Goal: Task Accomplishment & Management: Use online tool/utility

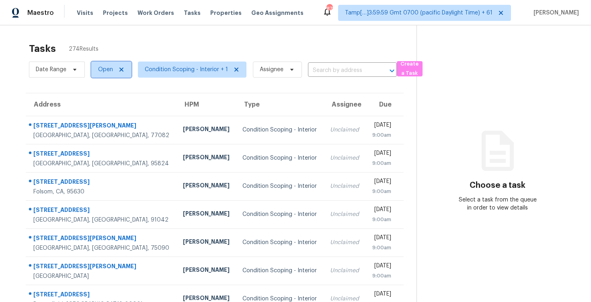
click at [99, 66] on span "Open" at bounding box center [105, 70] width 15 height 8
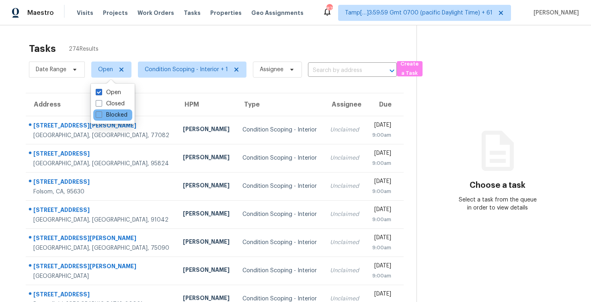
click at [111, 110] on div "Blocked" at bounding box center [112, 114] width 39 height 11
click at [268, 74] on span "Assignee" at bounding box center [277, 70] width 49 height 16
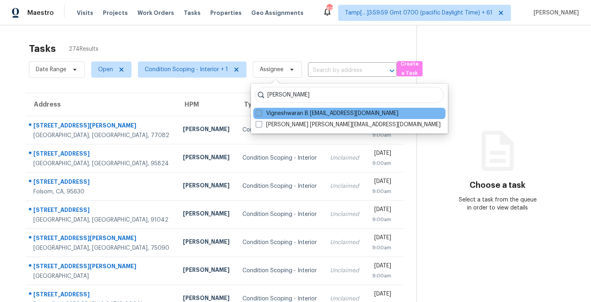
type input "[PERSON_NAME]"
click at [283, 113] on label "Vigneshwaran B [EMAIL_ADDRESS][DOMAIN_NAME]" at bounding box center [327, 113] width 143 height 8
click at [261, 113] on input "Vigneshwaran B [EMAIL_ADDRESS][DOMAIN_NAME]" at bounding box center [258, 111] width 5 height 5
checkbox input "true"
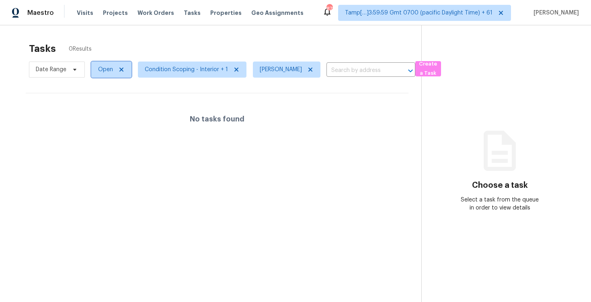
click at [92, 66] on span "Open" at bounding box center [111, 70] width 40 height 16
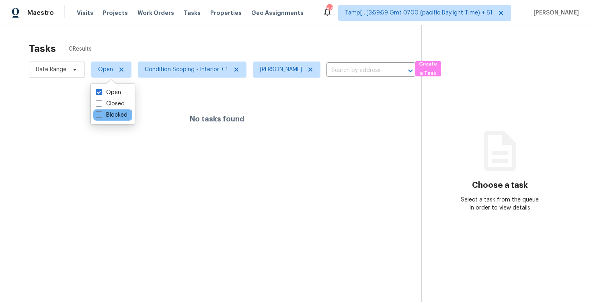
click at [104, 120] on div "Blocked" at bounding box center [112, 114] width 39 height 11
click at [104, 118] on label "Blocked" at bounding box center [112, 115] width 32 height 8
click at [101, 116] on input "Blocked" at bounding box center [98, 113] width 5 height 5
checkbox input "true"
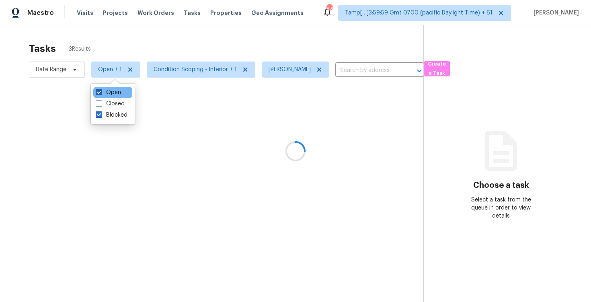
click at [104, 93] on label "Open" at bounding box center [108, 92] width 25 height 8
click at [101, 93] on input "Open" at bounding box center [98, 90] width 5 height 5
checkbox input "false"
click at [126, 40] on div at bounding box center [295, 151] width 591 height 302
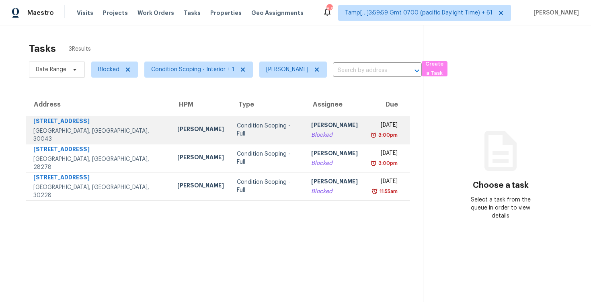
click at [230, 135] on td "Condition Scoping - Full" at bounding box center [267, 130] width 74 height 28
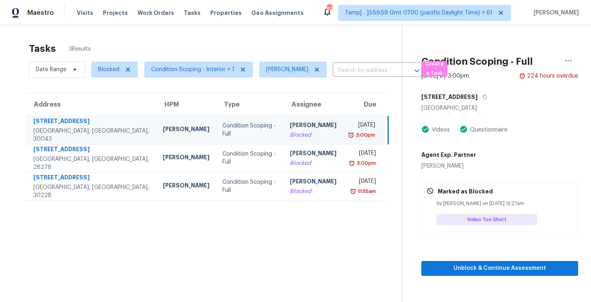
scroll to position [25, 0]
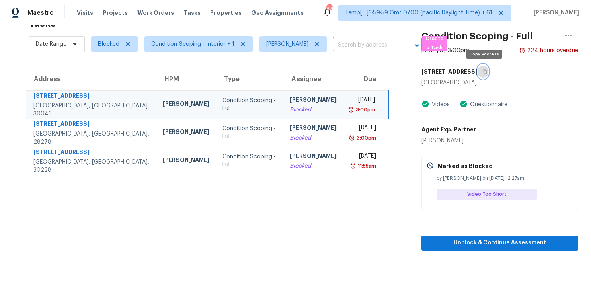
click at [488, 72] on button "button" at bounding box center [483, 71] width 11 height 14
click at [232, 106] on div "Condition Scoping - Full" at bounding box center [249, 104] width 54 height 16
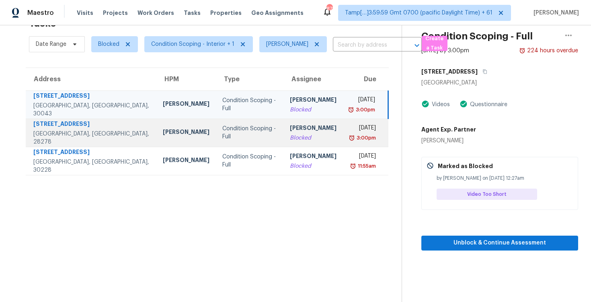
click at [283, 143] on td "[PERSON_NAME] B Blocked" at bounding box center [312, 133] width 59 height 28
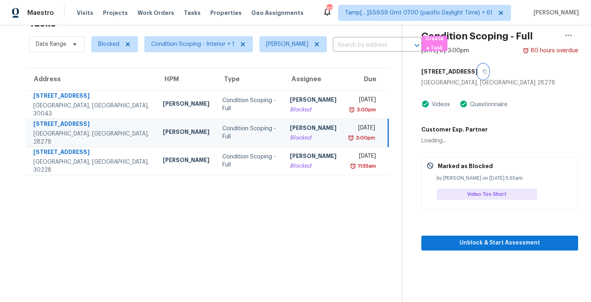
click at [487, 69] on icon "button" at bounding box center [484, 71] width 5 height 5
click at [488, 75] on button "button" at bounding box center [483, 71] width 11 height 14
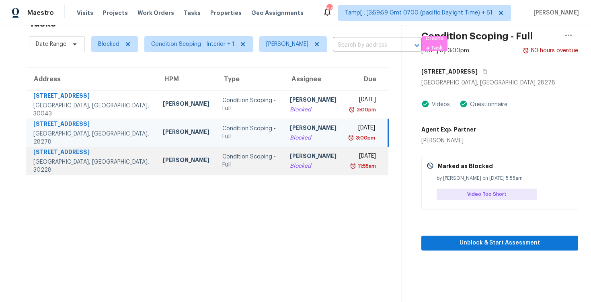
click at [216, 158] on td "Condition Scoping - Full" at bounding box center [249, 161] width 67 height 28
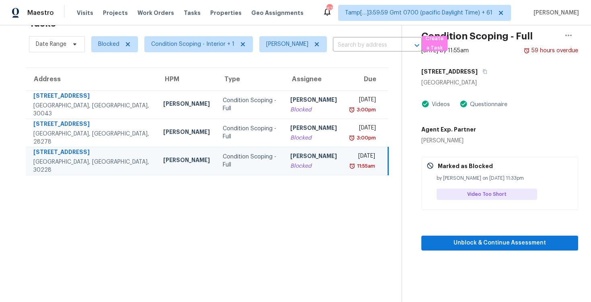
click at [473, 76] on div "[STREET_ADDRESS]" at bounding box center [499, 71] width 157 height 14
click at [478, 76] on button "button" at bounding box center [483, 71] width 11 height 14
